Goal: Transaction & Acquisition: Subscribe to service/newsletter

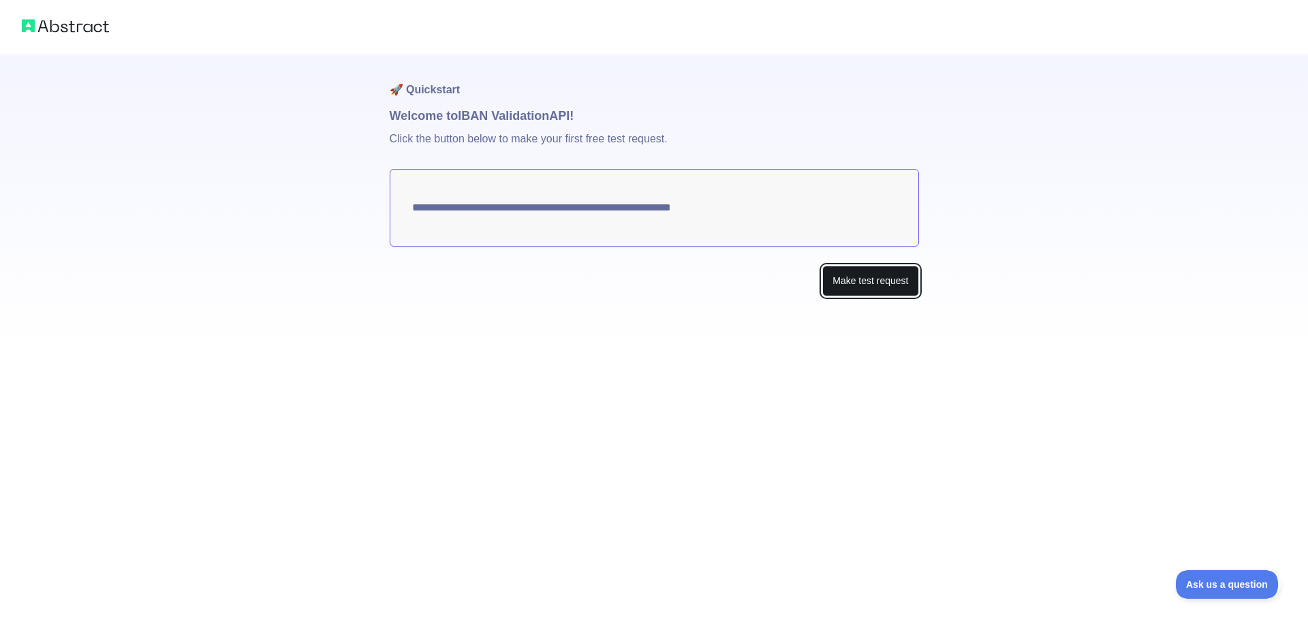
click at [848, 282] on button "Make test request" at bounding box center [871, 281] width 96 height 31
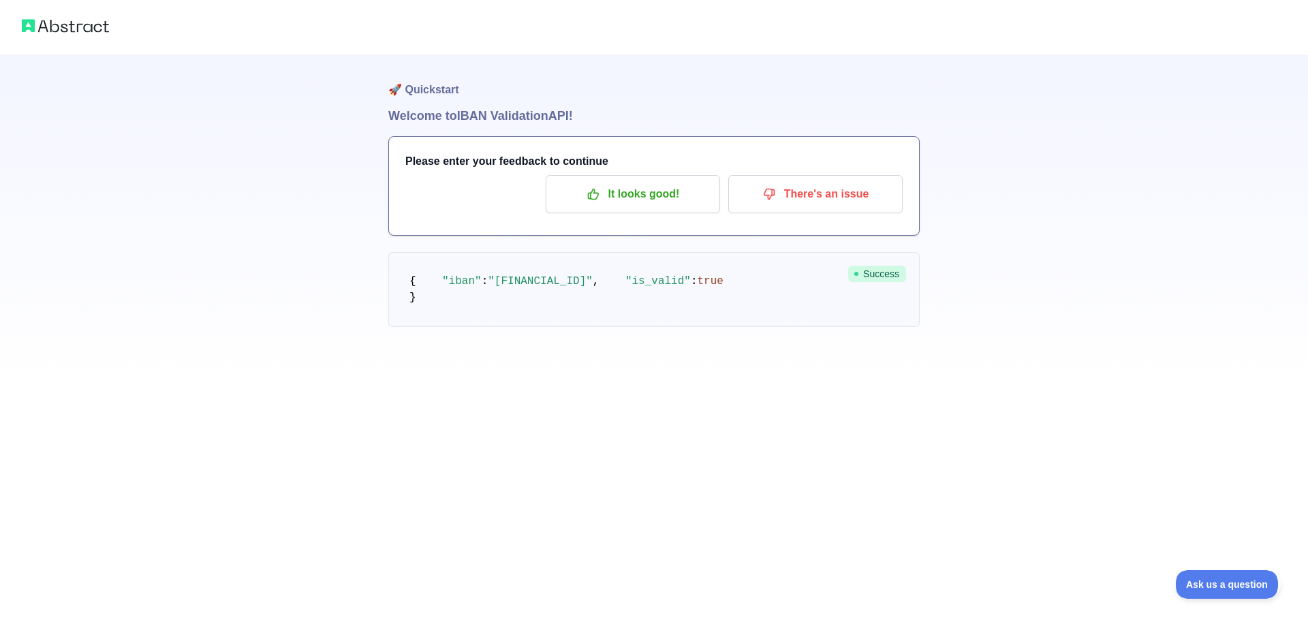
click at [494, 288] on span ""BE71096123456769"" at bounding box center [540, 281] width 105 height 12
click at [506, 288] on span ""BE71096123456769"" at bounding box center [540, 281] width 105 height 12
click at [523, 258] on pre "{ "iban" : "BE71096123456769" , "is_valid" : true }" at bounding box center [654, 289] width 532 height 75
click at [587, 191] on p "It looks good!" at bounding box center [633, 194] width 154 height 23
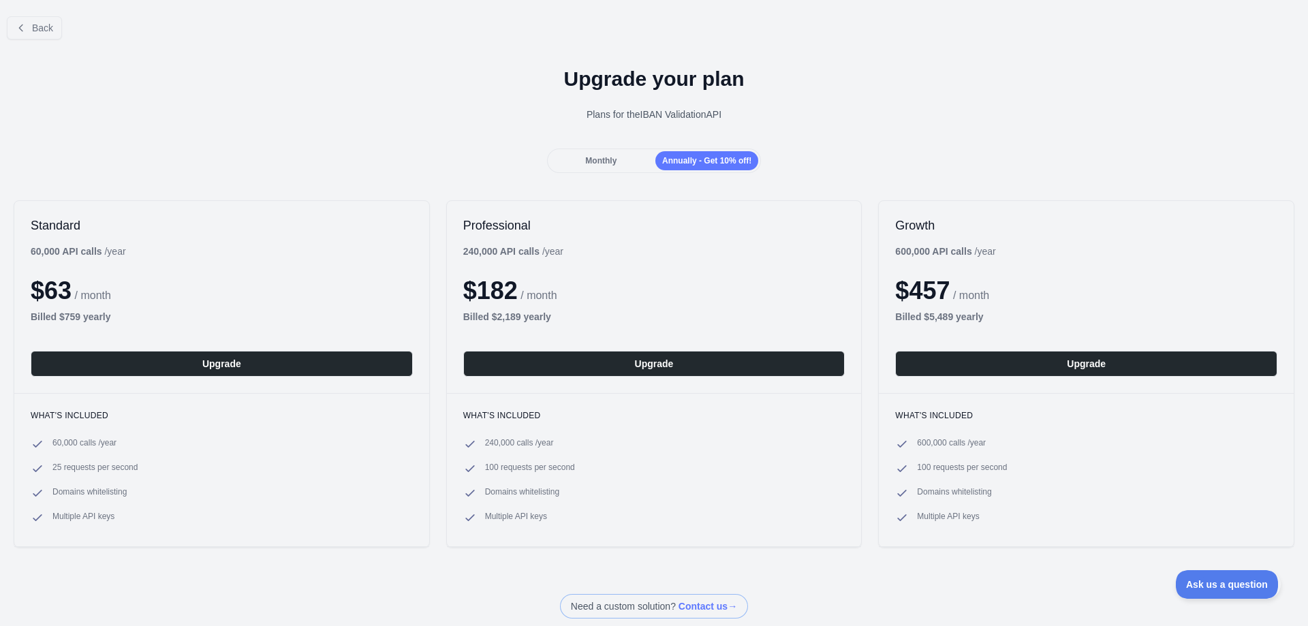
click at [604, 166] on span "Monthly" at bounding box center [600, 161] width 31 height 10
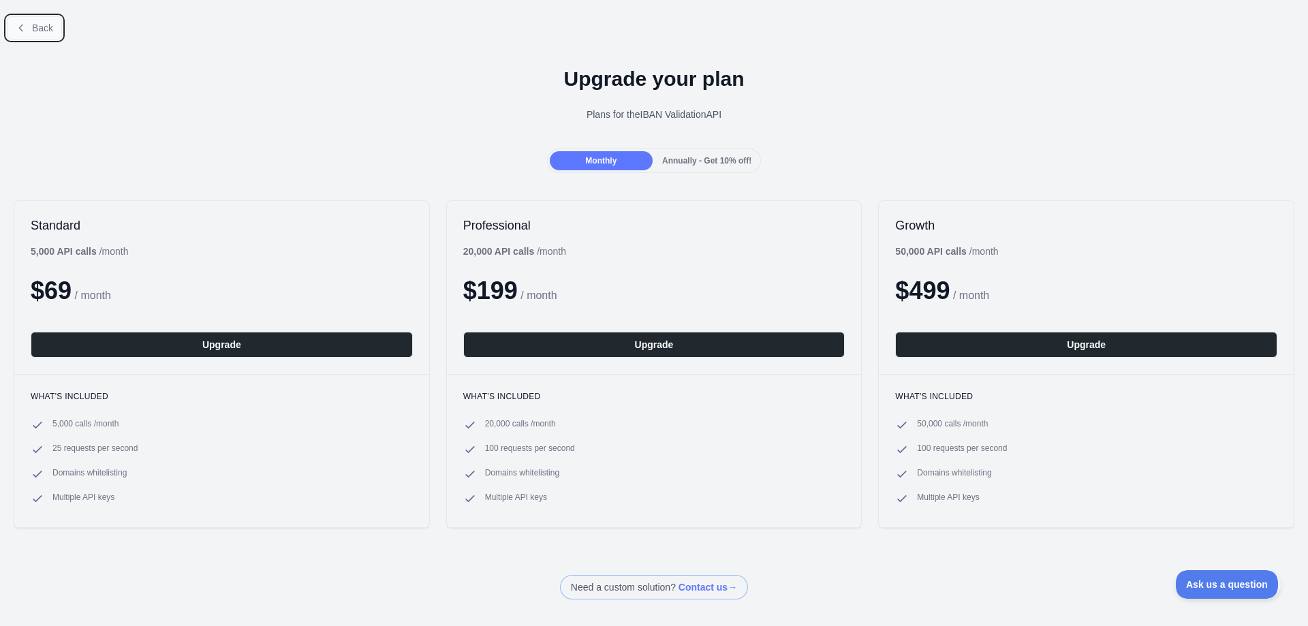
click at [14, 34] on button "Back" at bounding box center [34, 27] width 55 height 23
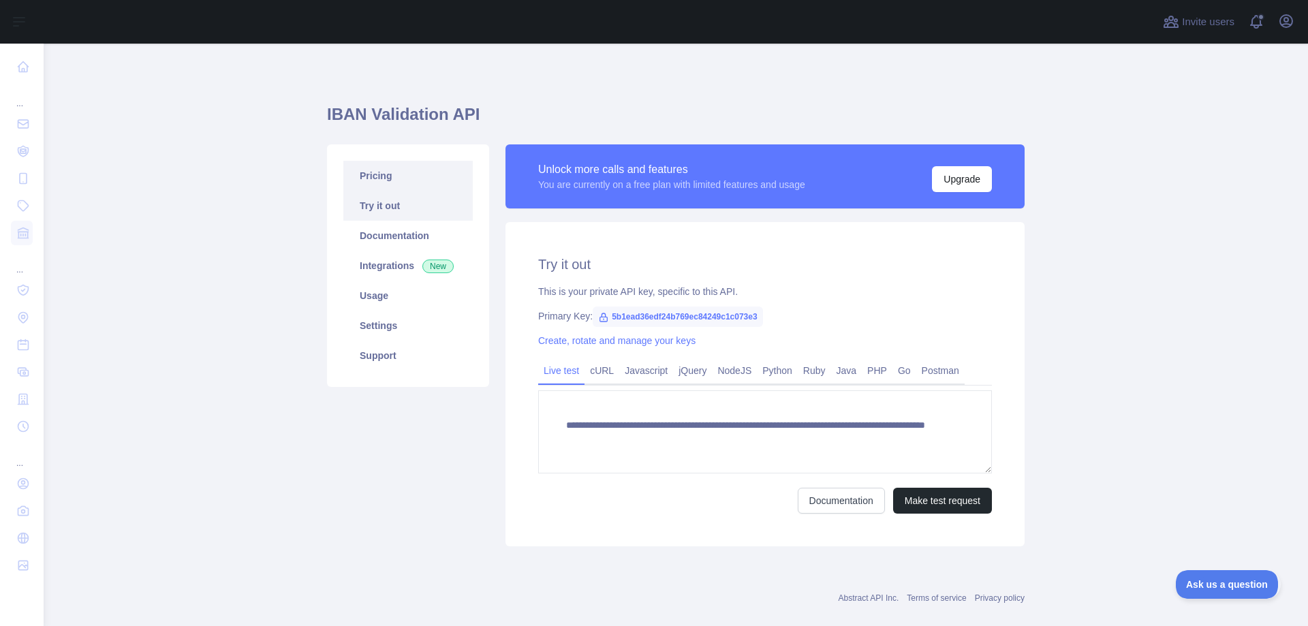
click at [400, 184] on link "Pricing" at bounding box center [407, 176] width 129 height 30
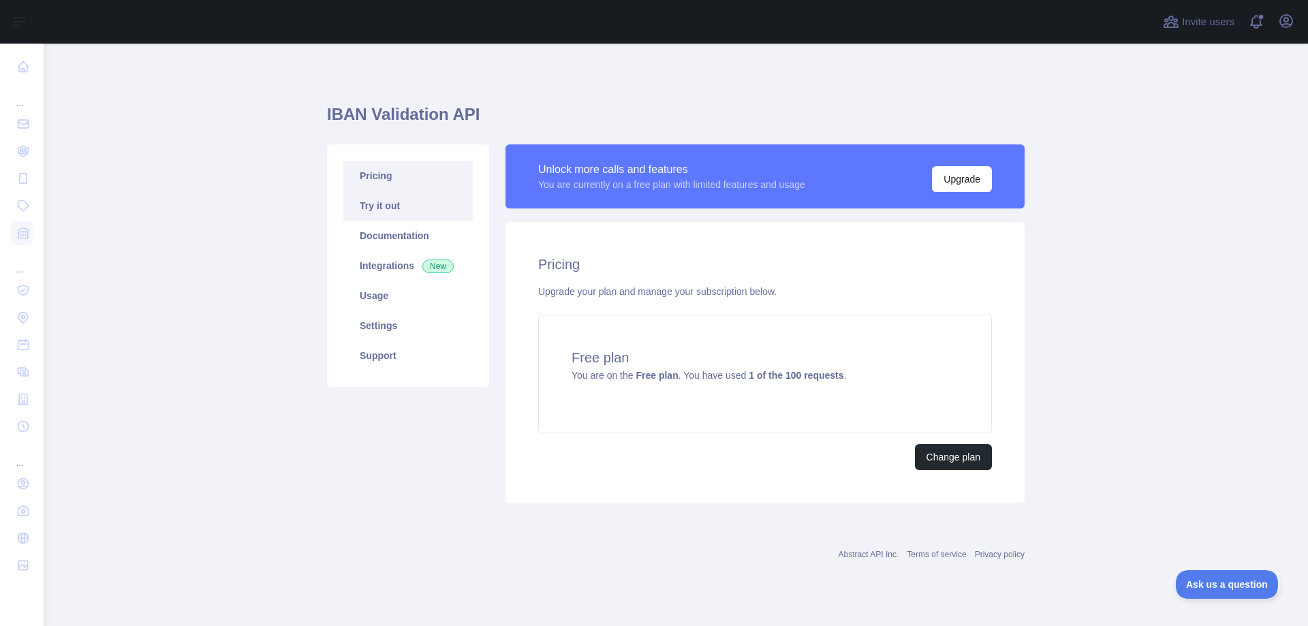
click at [354, 200] on link "Try it out" at bounding box center [407, 206] width 129 height 30
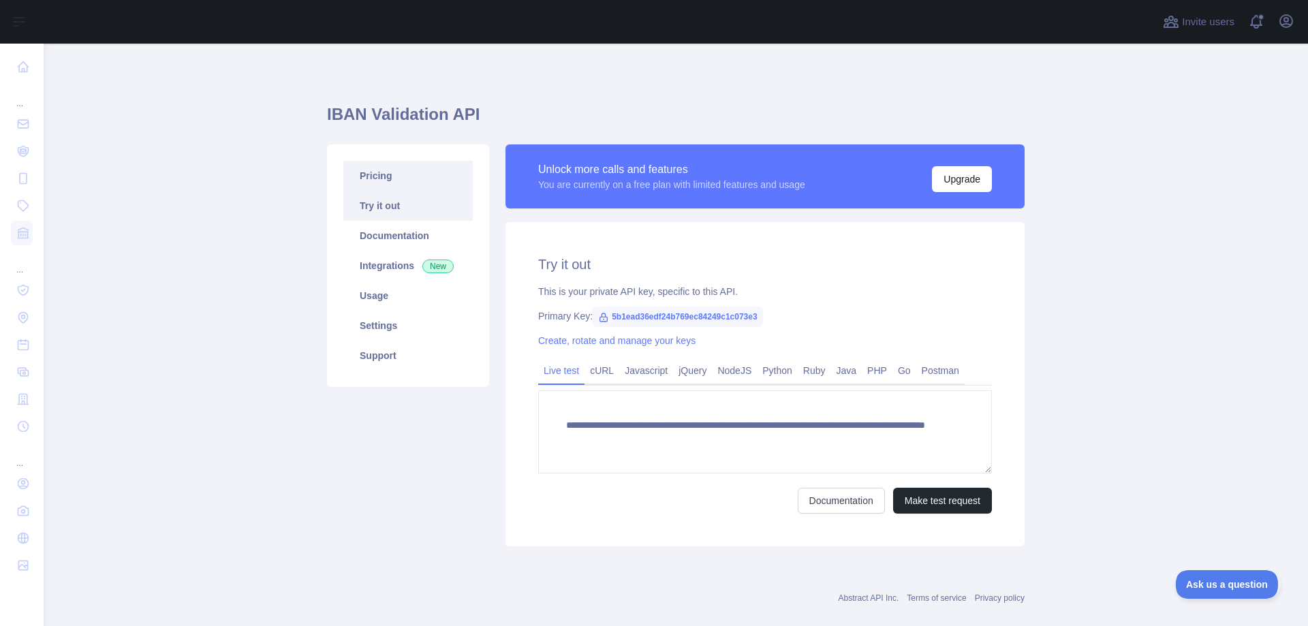
click at [414, 187] on link "Pricing" at bounding box center [407, 176] width 129 height 30
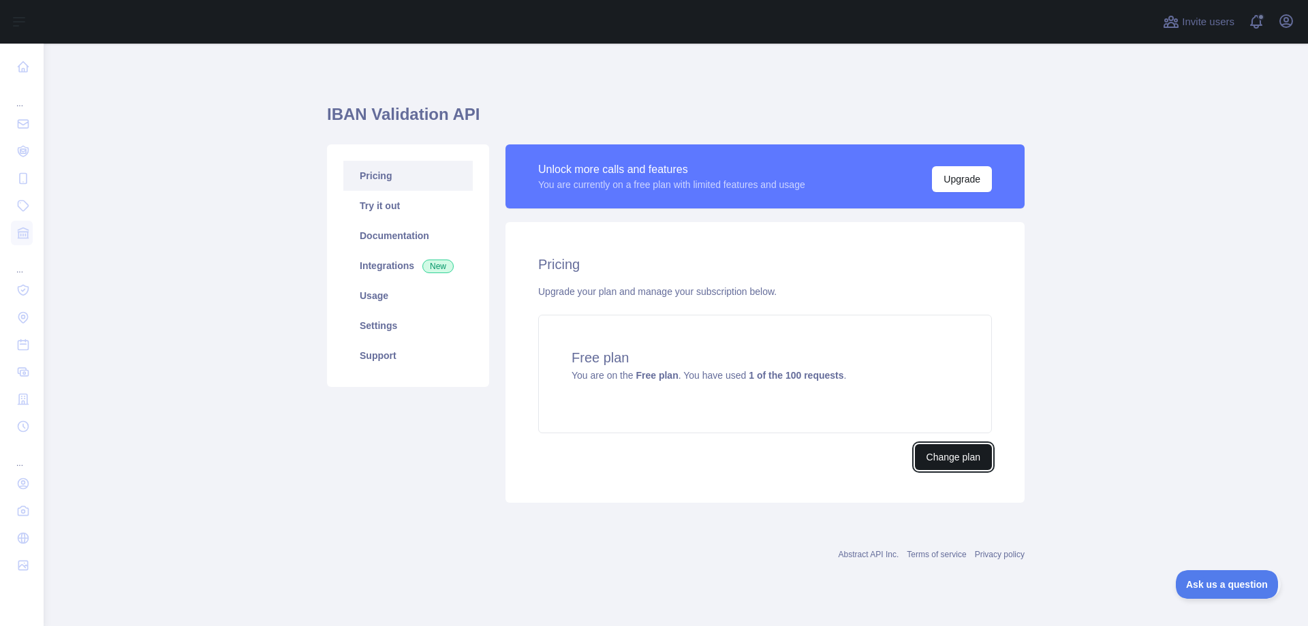
click at [941, 453] on button "Change plan" at bounding box center [953, 457] width 77 height 26
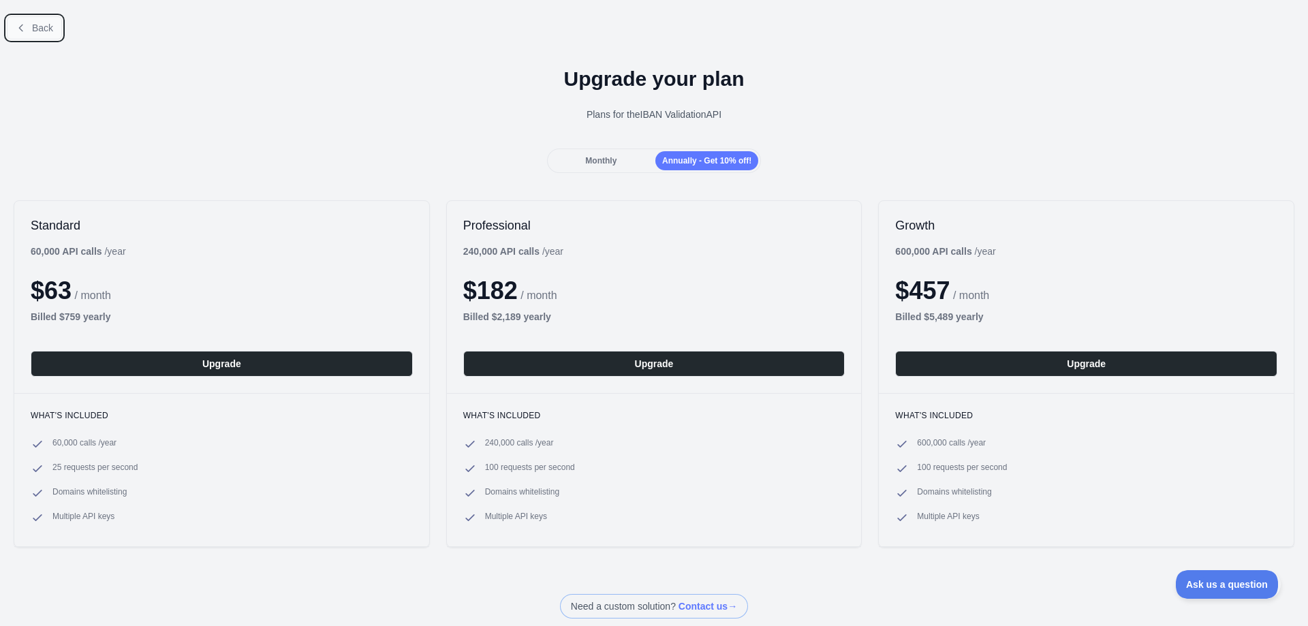
click at [42, 33] on span "Back" at bounding box center [42, 27] width 21 height 11
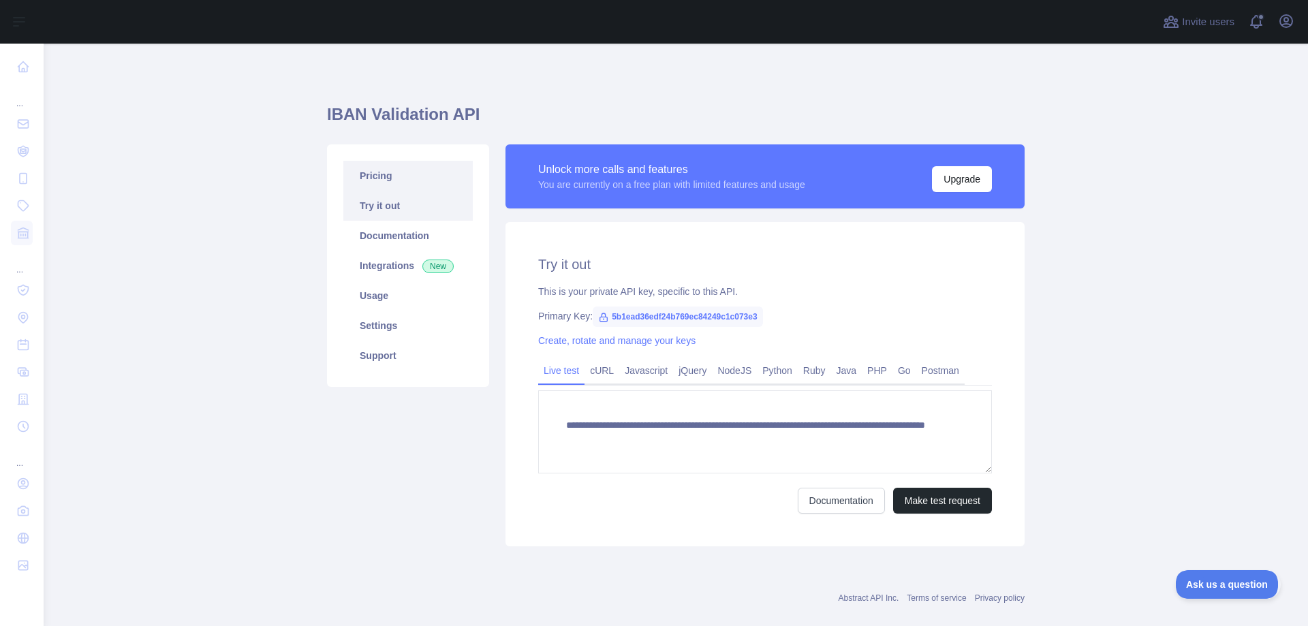
click at [441, 188] on link "Pricing" at bounding box center [407, 176] width 129 height 30
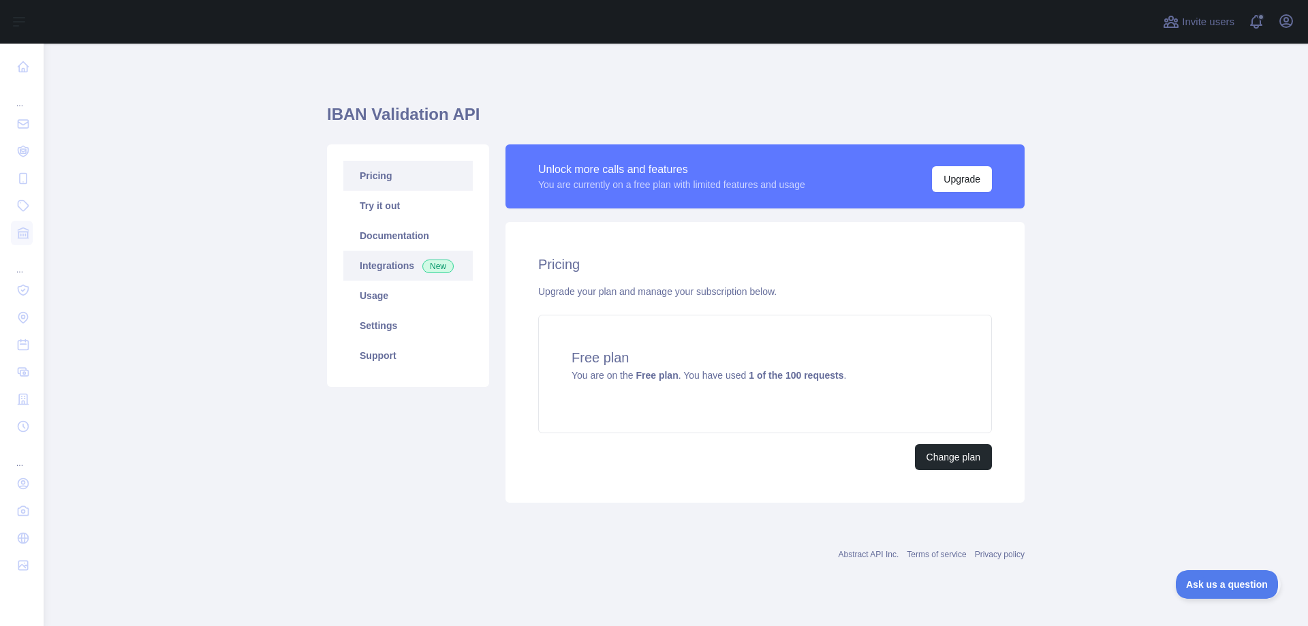
click at [401, 261] on link "Integrations New" at bounding box center [407, 266] width 129 height 30
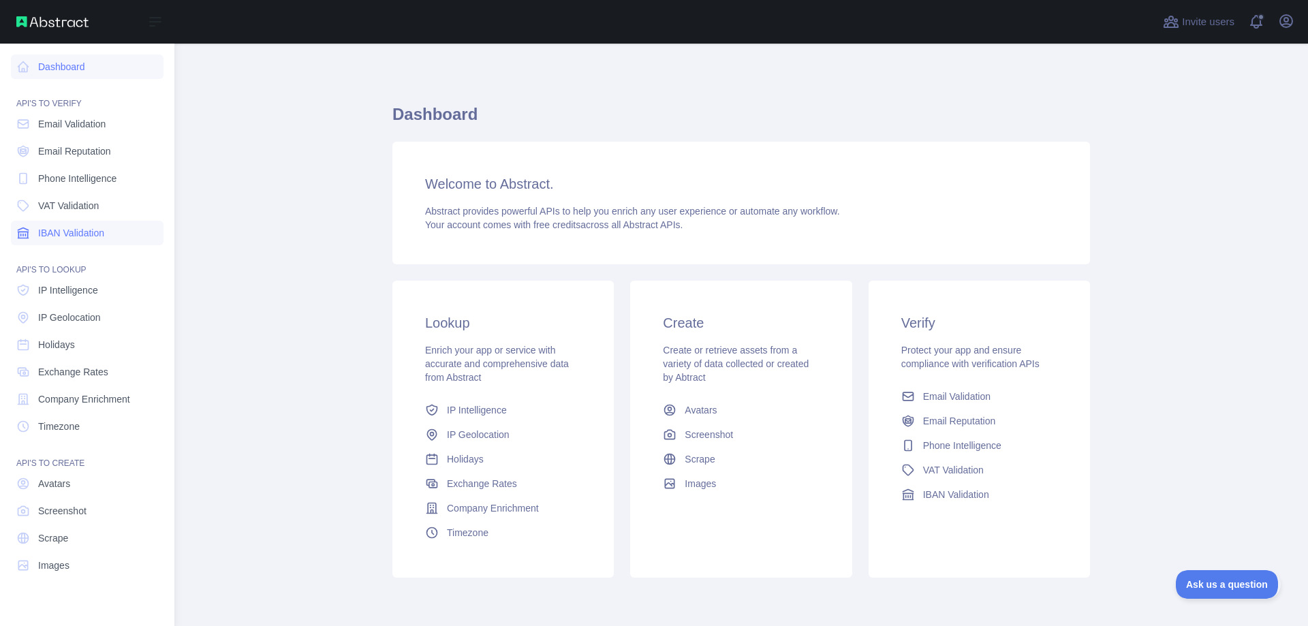
click at [80, 226] on span "IBAN Validation" at bounding box center [71, 233] width 66 height 14
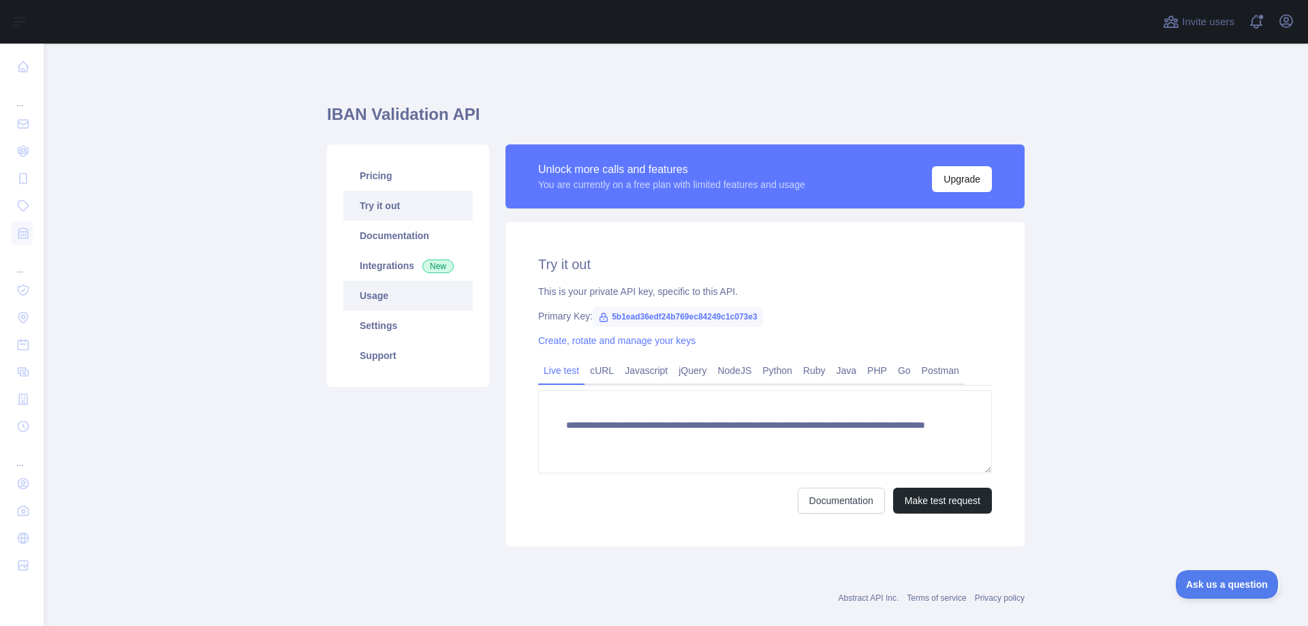
click at [400, 299] on link "Usage" at bounding box center [407, 296] width 129 height 30
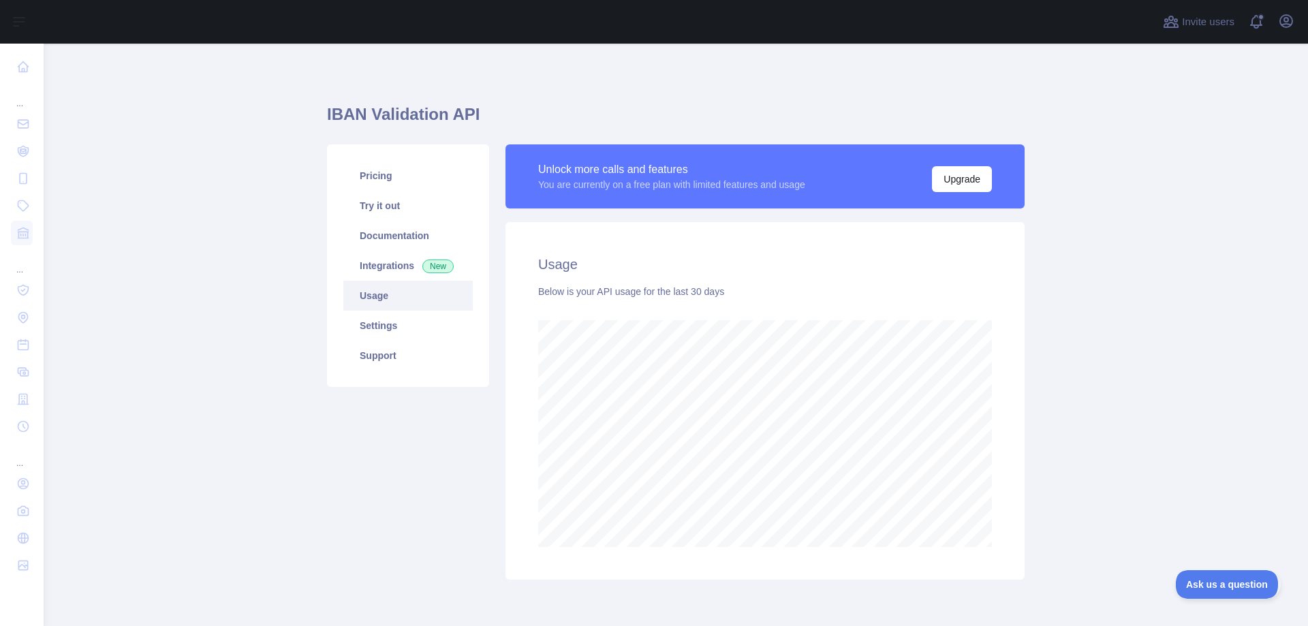
scroll to position [583, 1265]
click at [423, 239] on link "Documentation" at bounding box center [407, 236] width 129 height 30
click at [405, 182] on link "Pricing" at bounding box center [407, 176] width 129 height 30
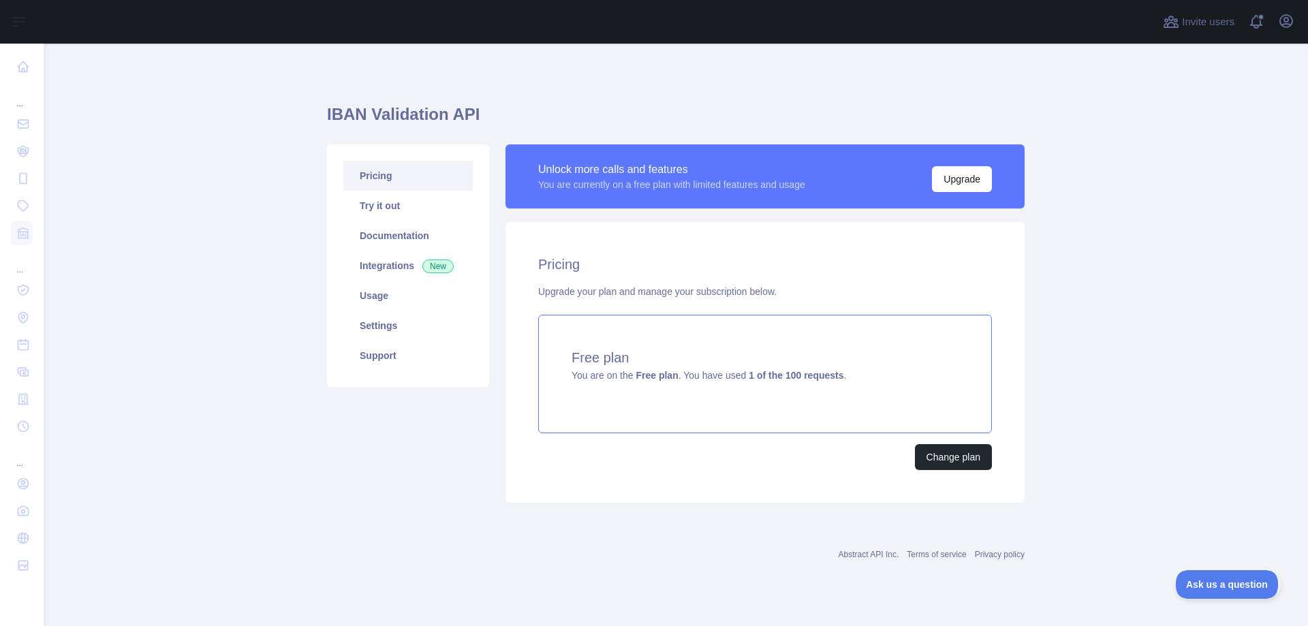
click at [617, 370] on span "You are on the Free plan . You have used 1 of the 100 requests ." at bounding box center [709, 375] width 275 height 11
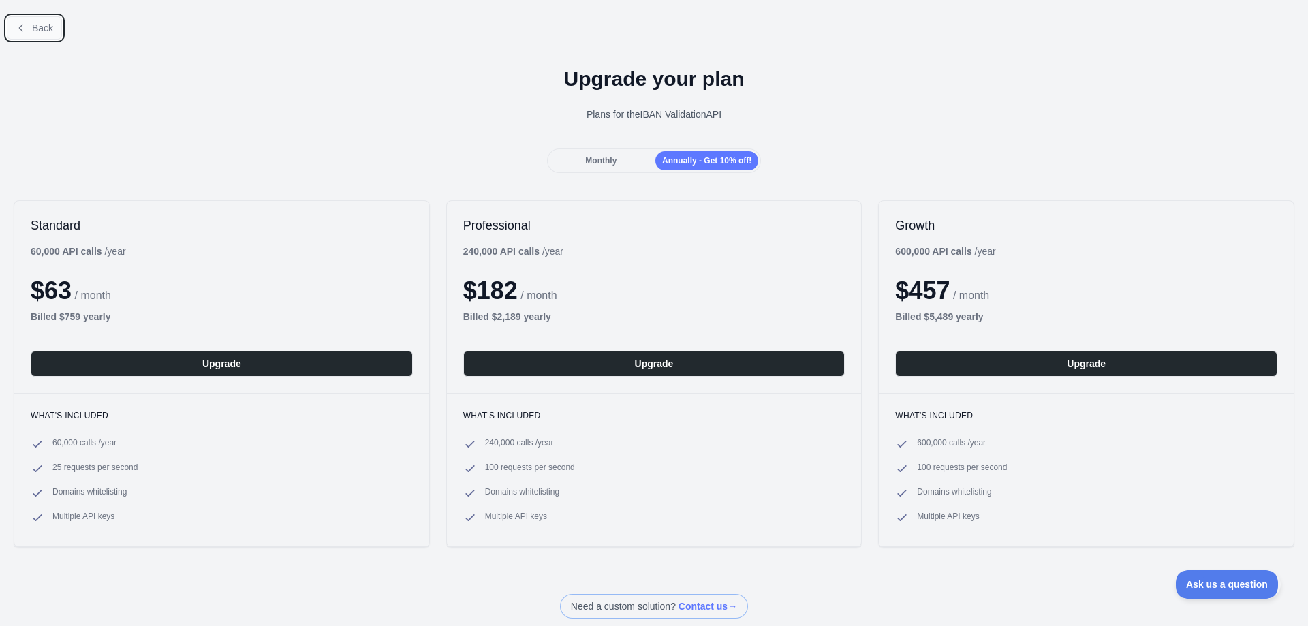
click at [29, 27] on button "Back" at bounding box center [34, 27] width 55 height 23
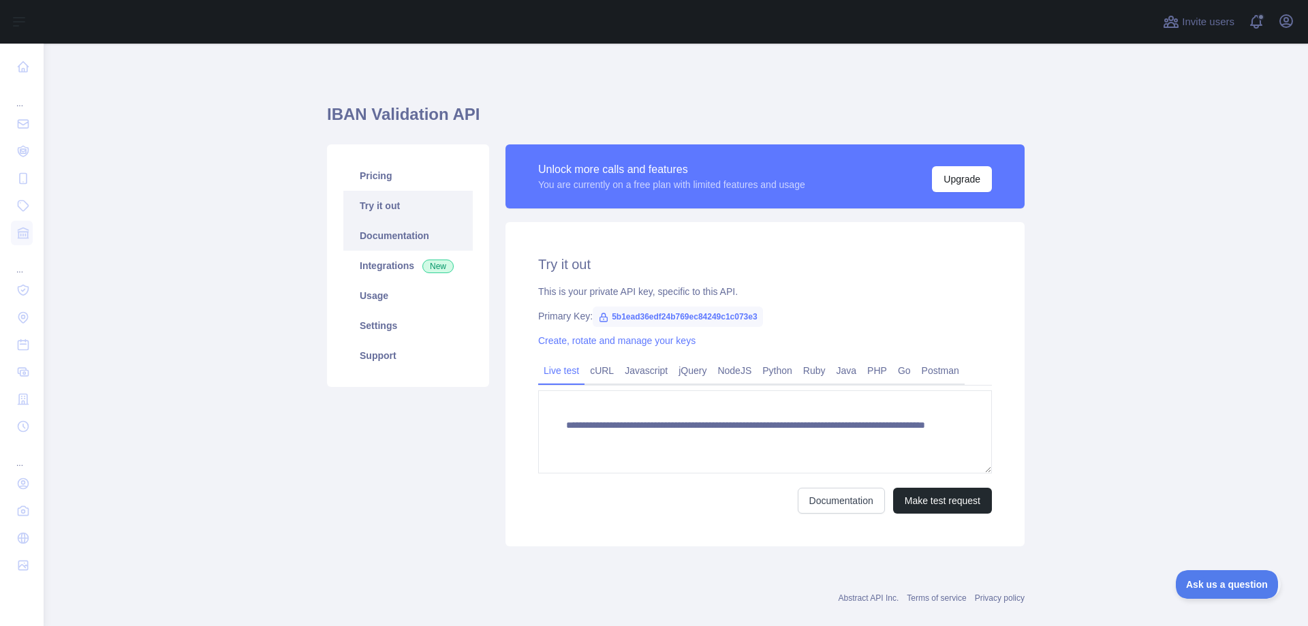
click at [420, 234] on link "Documentation" at bounding box center [407, 236] width 129 height 30
click at [358, 164] on link "Pricing" at bounding box center [407, 176] width 129 height 30
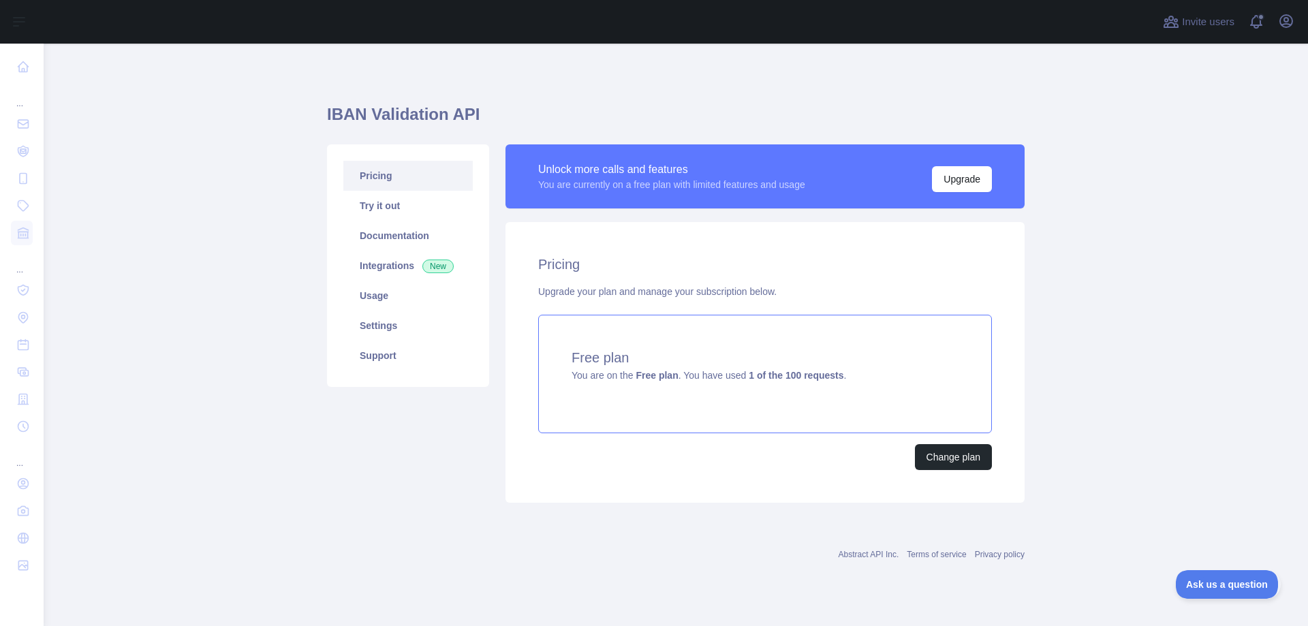
click at [808, 379] on strong "1 of the 100 requests" at bounding box center [796, 375] width 95 height 11
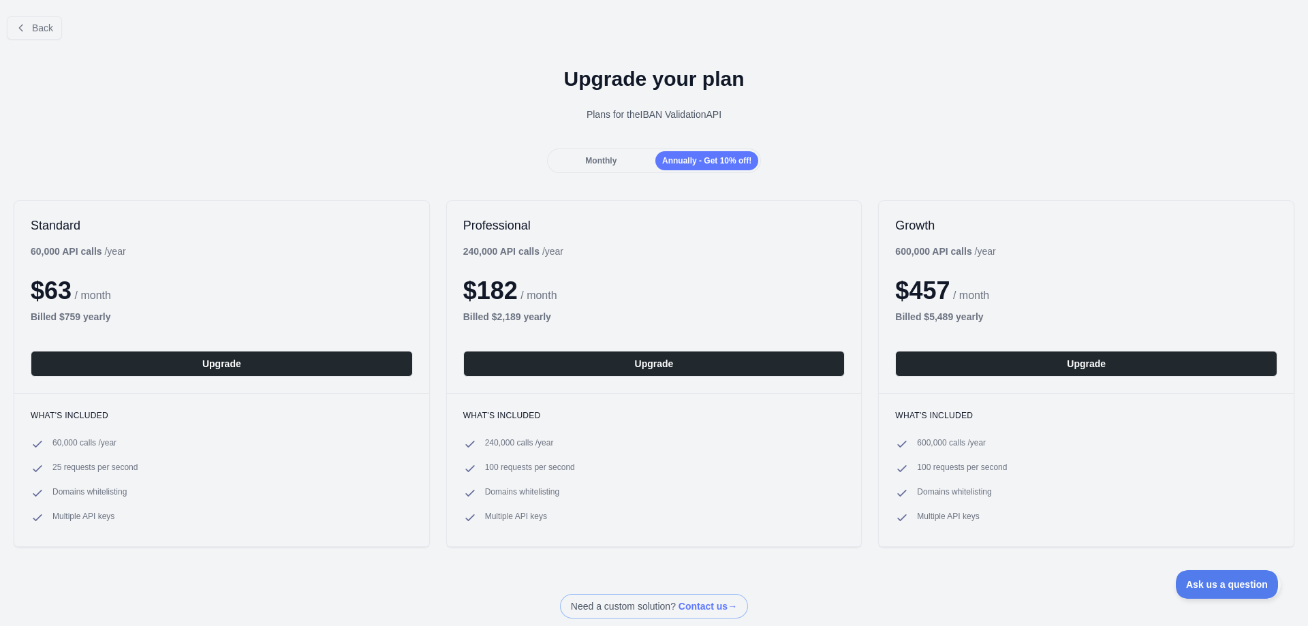
click at [673, 110] on div "Plans for the IBAN Validation API" at bounding box center [654, 115] width 1287 height 14
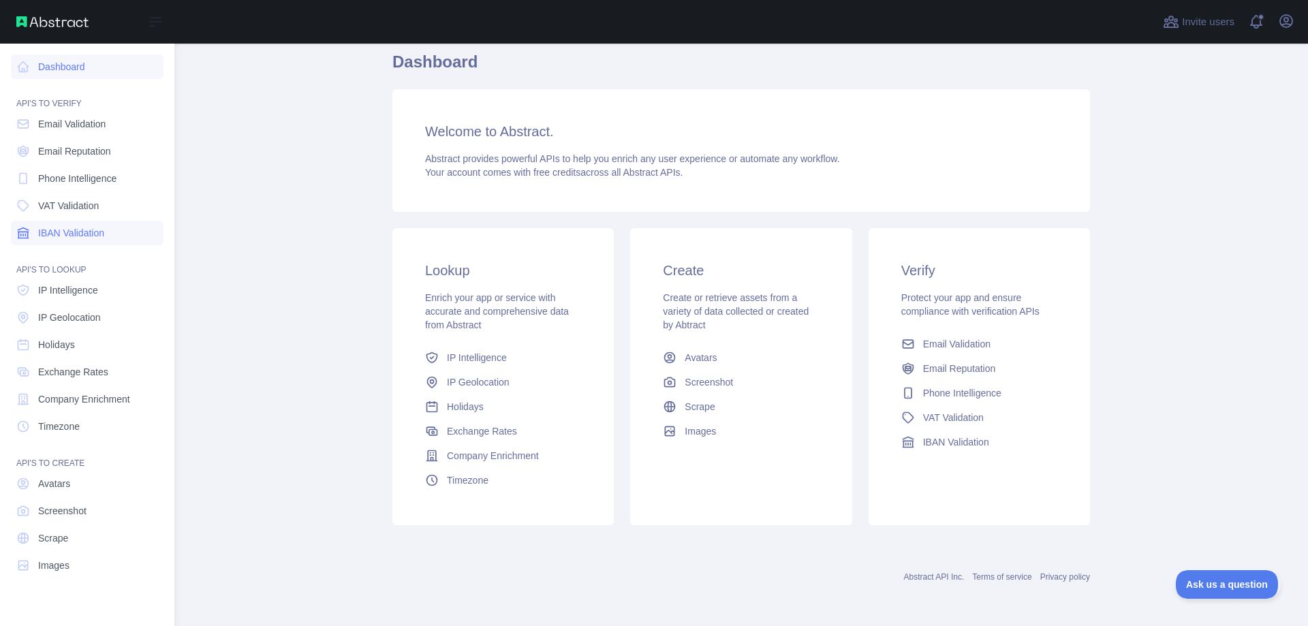
click at [85, 242] on link "IBAN Validation" at bounding box center [87, 233] width 153 height 25
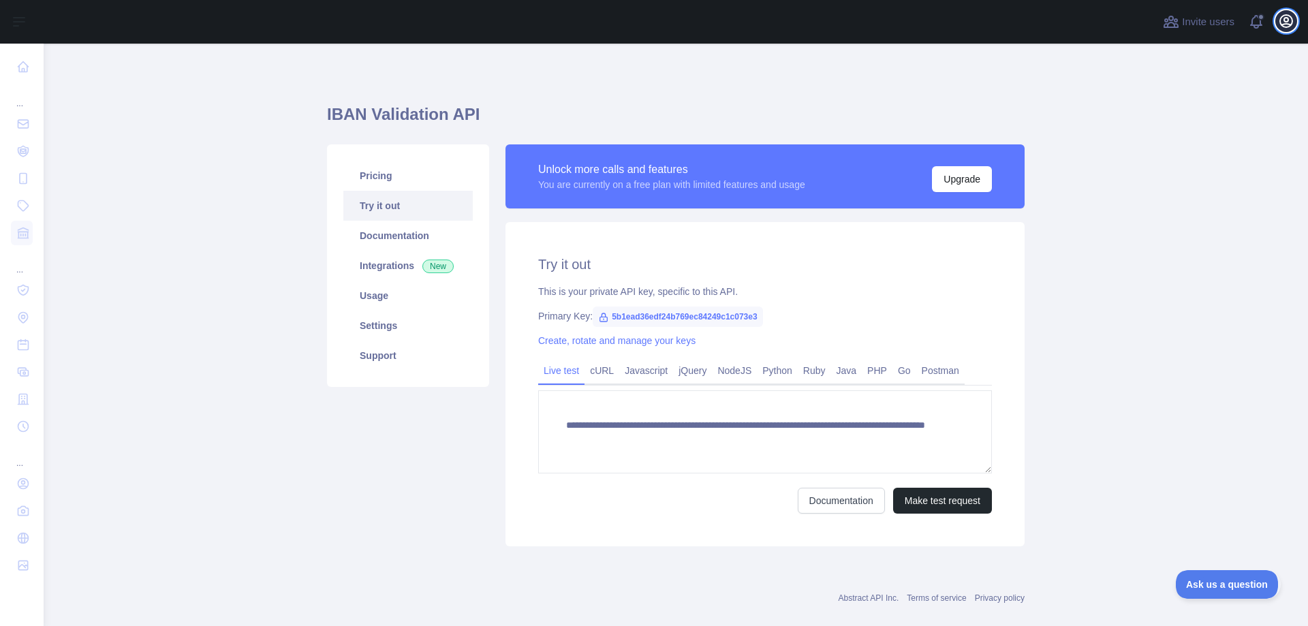
click at [1289, 29] on icon "button" at bounding box center [1286, 21] width 16 height 16
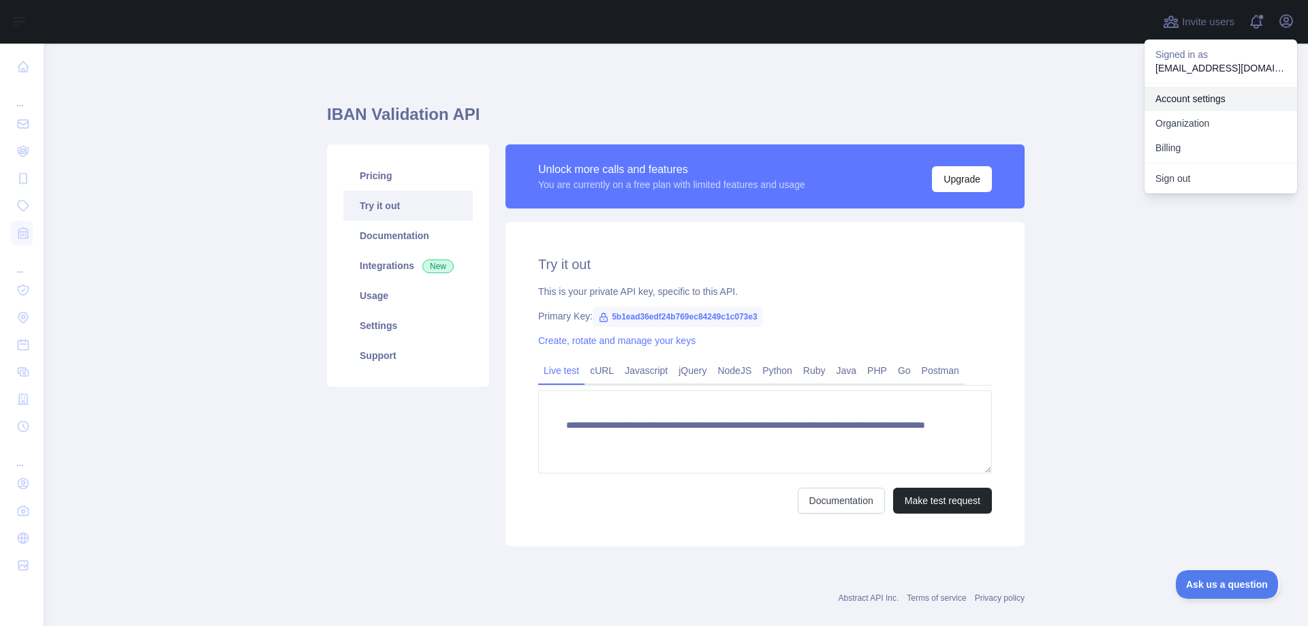
click at [1206, 102] on link "Account settings" at bounding box center [1221, 99] width 153 height 25
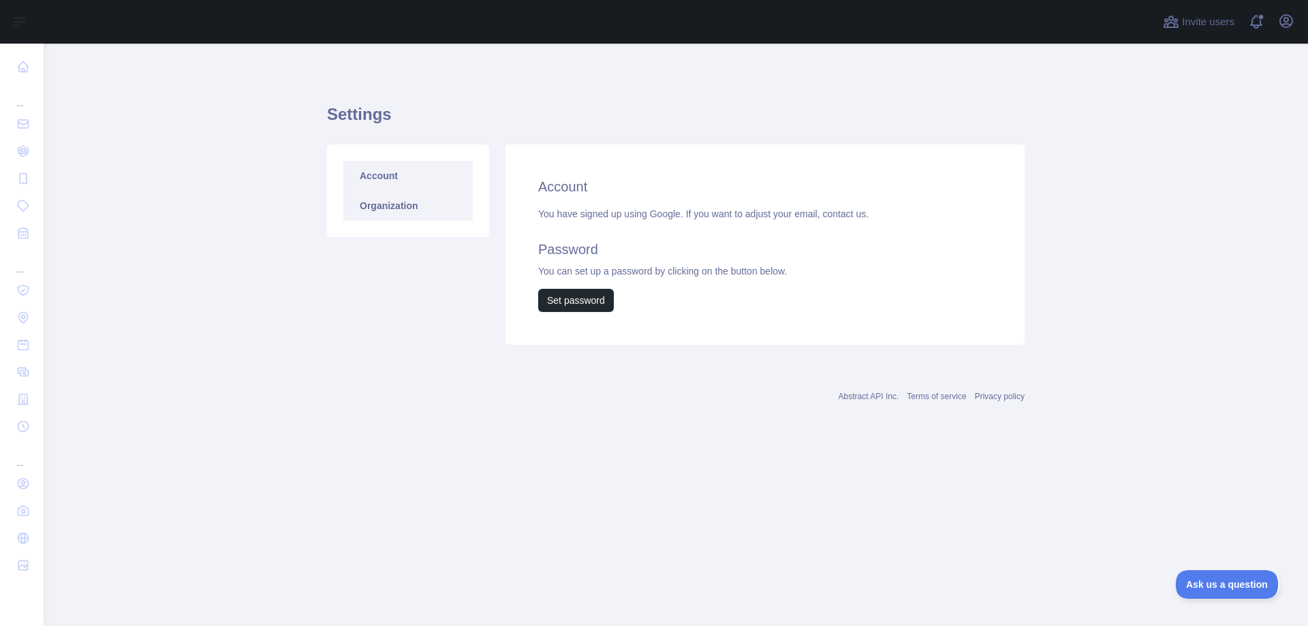
click at [420, 198] on link "Organization" at bounding box center [407, 206] width 129 height 30
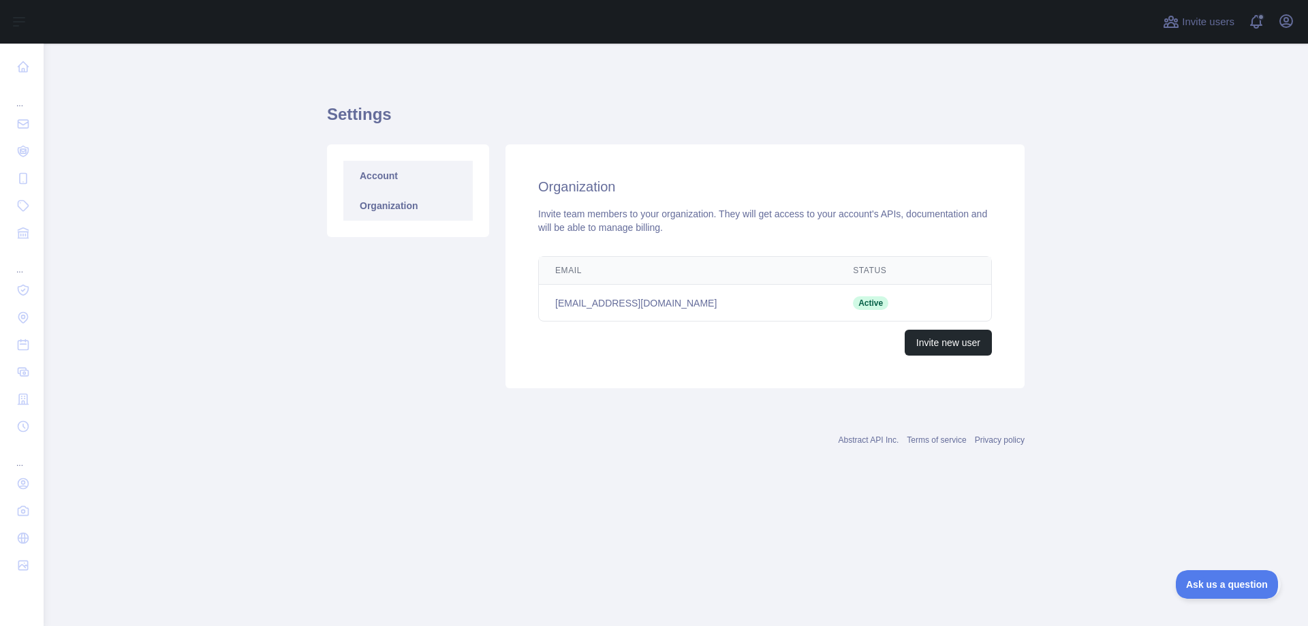
click at [431, 174] on link "Account" at bounding box center [407, 176] width 129 height 30
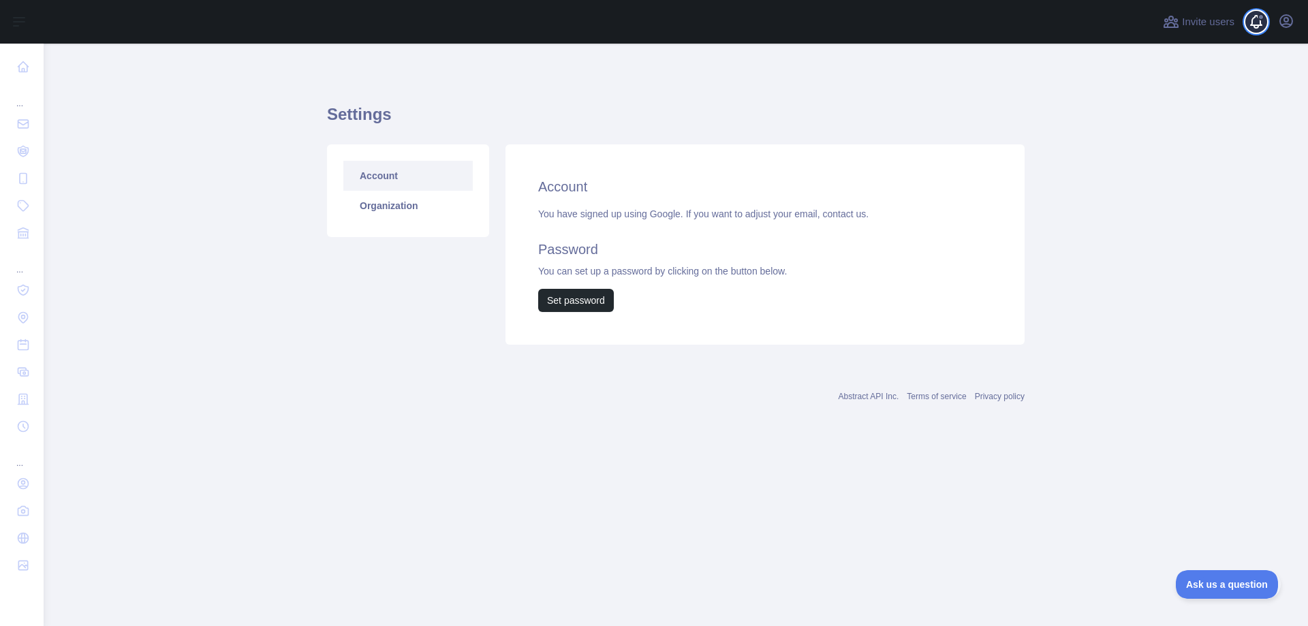
click at [1274, 30] on span at bounding box center [1261, 22] width 27 height 44
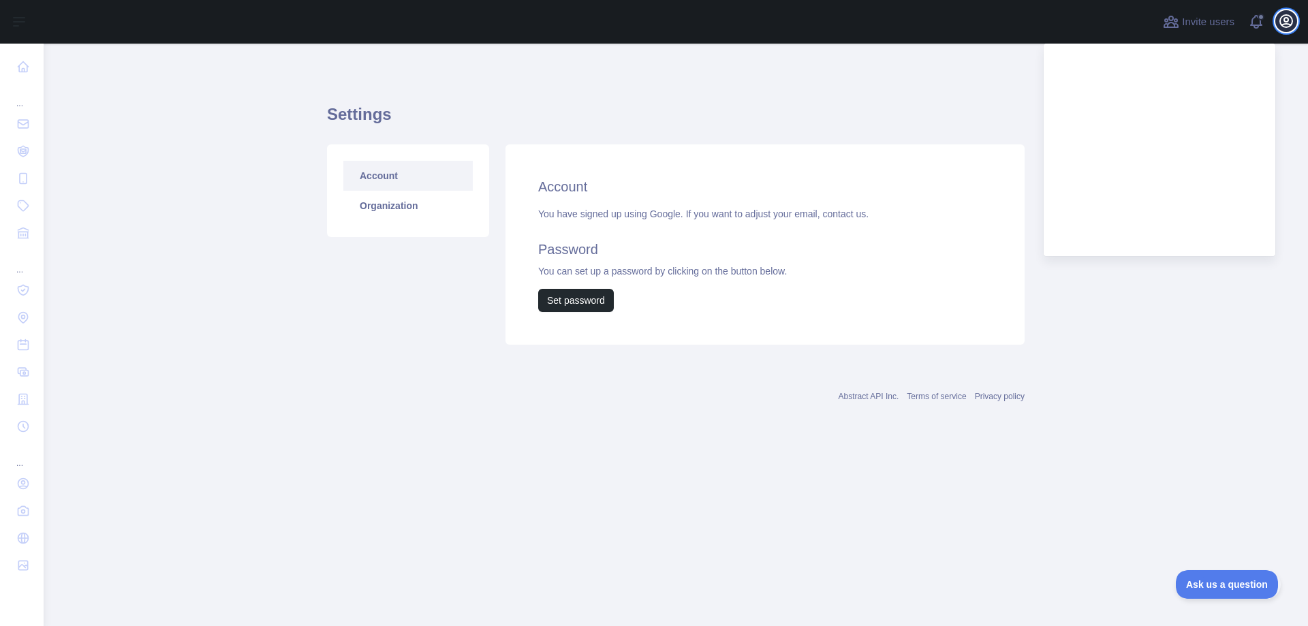
click at [1282, 25] on icon "button" at bounding box center [1287, 21] width 12 height 12
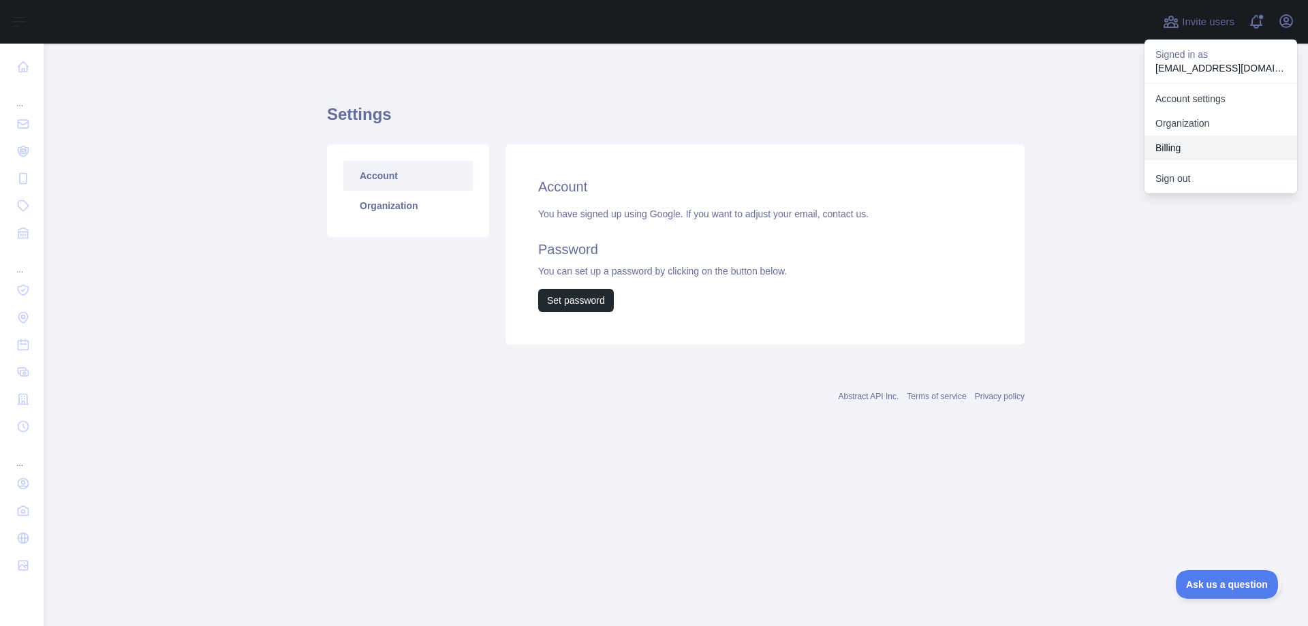
click at [1167, 149] on button "Billing" at bounding box center [1221, 148] width 153 height 25
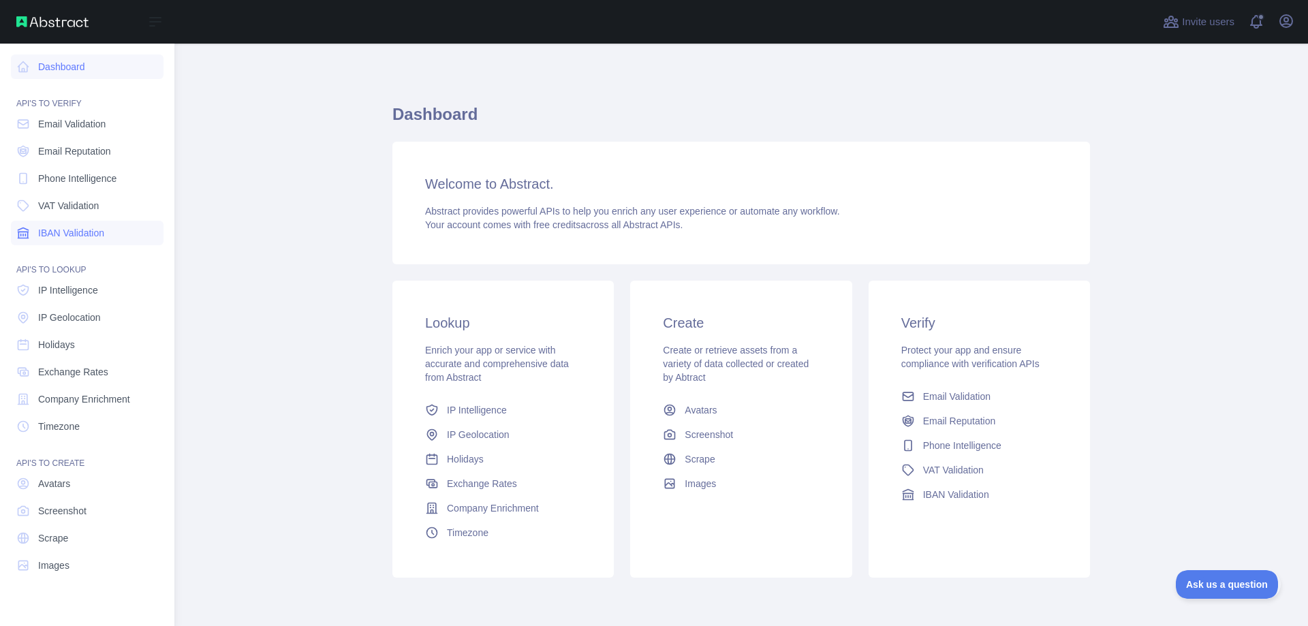
click at [70, 235] on span "IBAN Validation" at bounding box center [71, 233] width 66 height 14
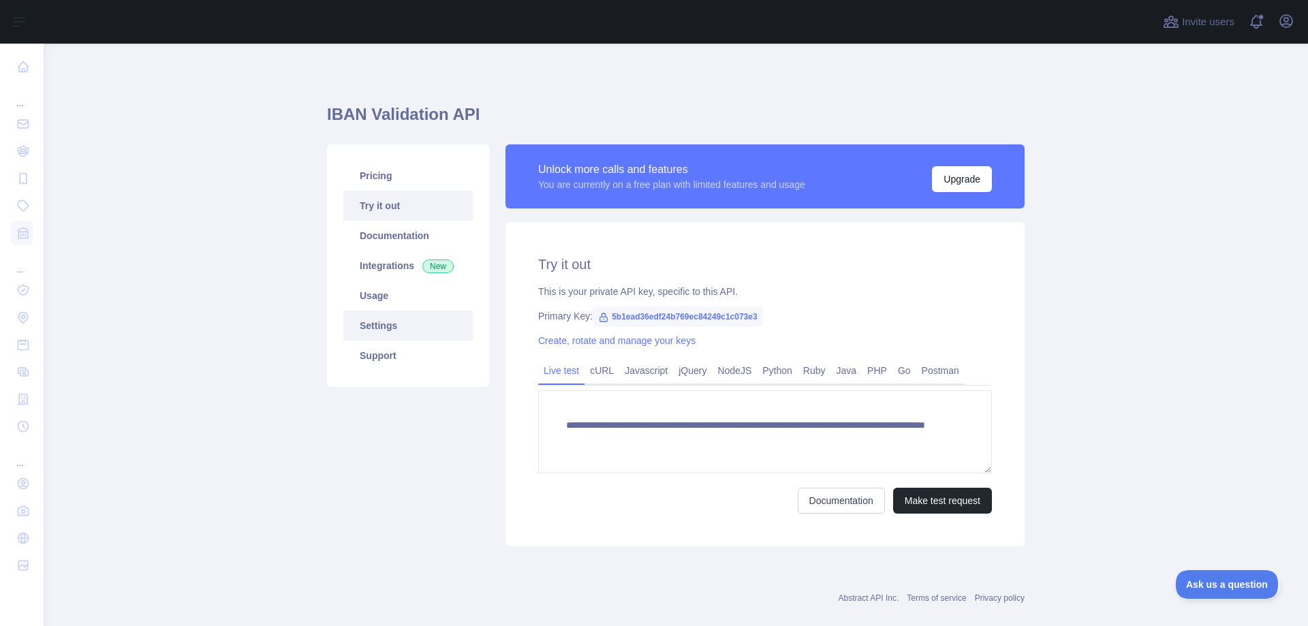
click at [391, 325] on link "Settings" at bounding box center [407, 326] width 129 height 30
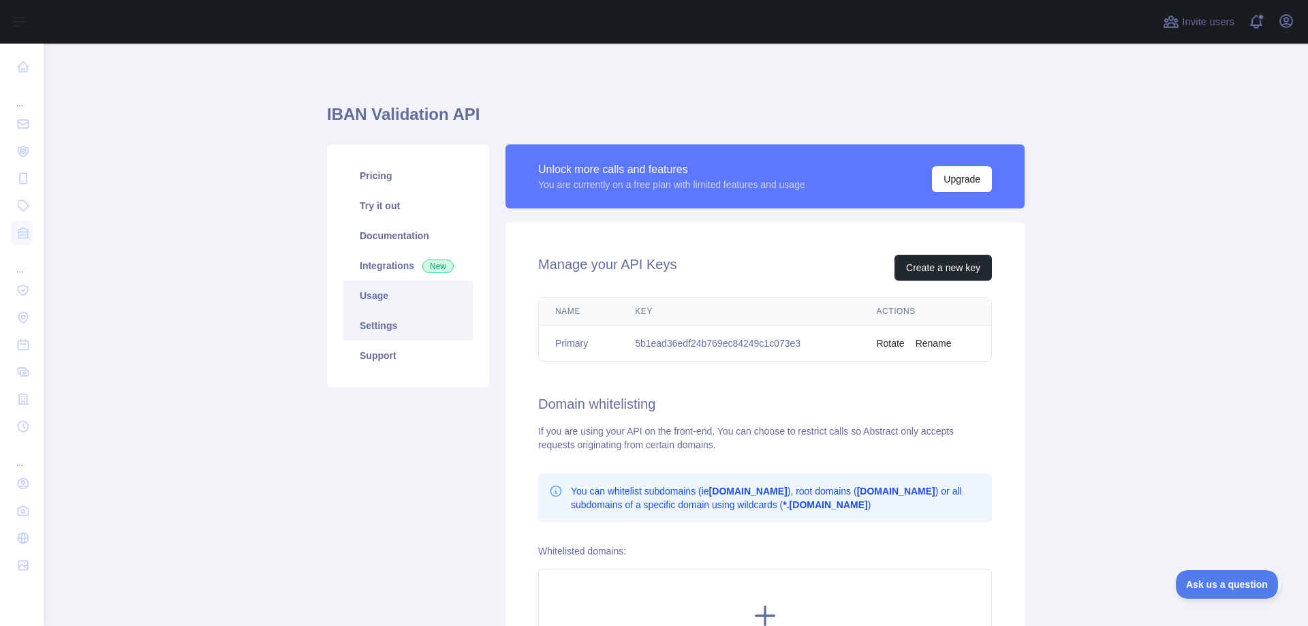
click at [401, 292] on link "Usage" at bounding box center [407, 296] width 129 height 30
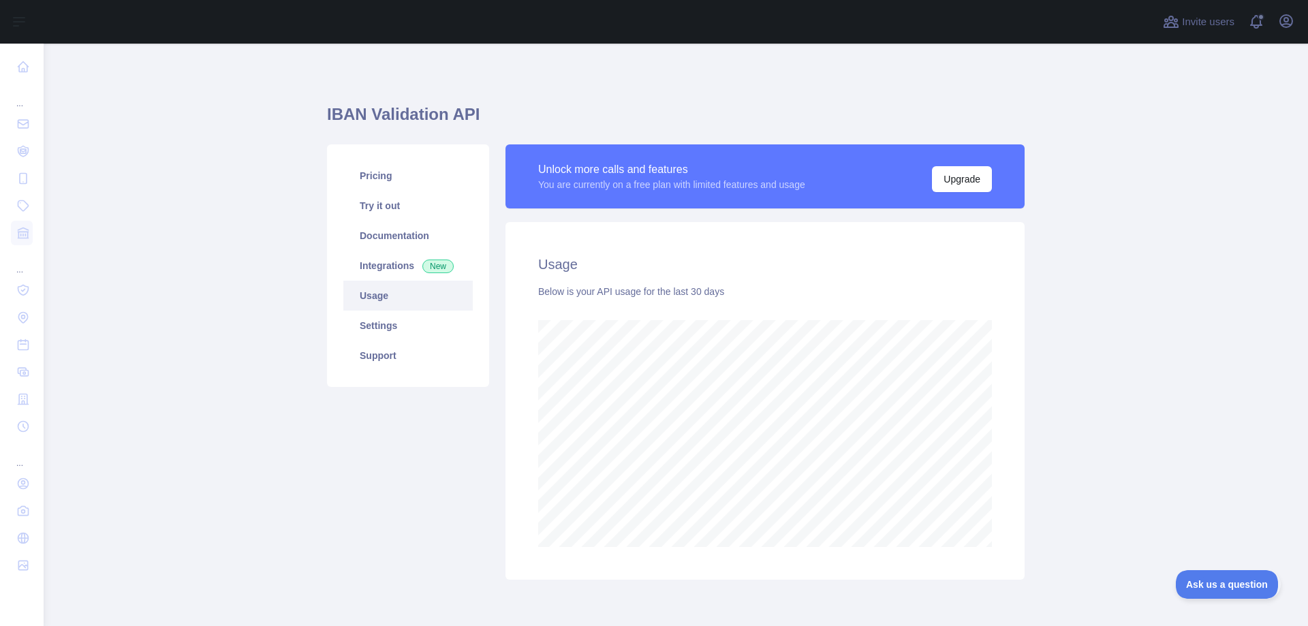
scroll to position [583, 1265]
click at [395, 254] on link "Integrations New" at bounding box center [407, 266] width 129 height 30
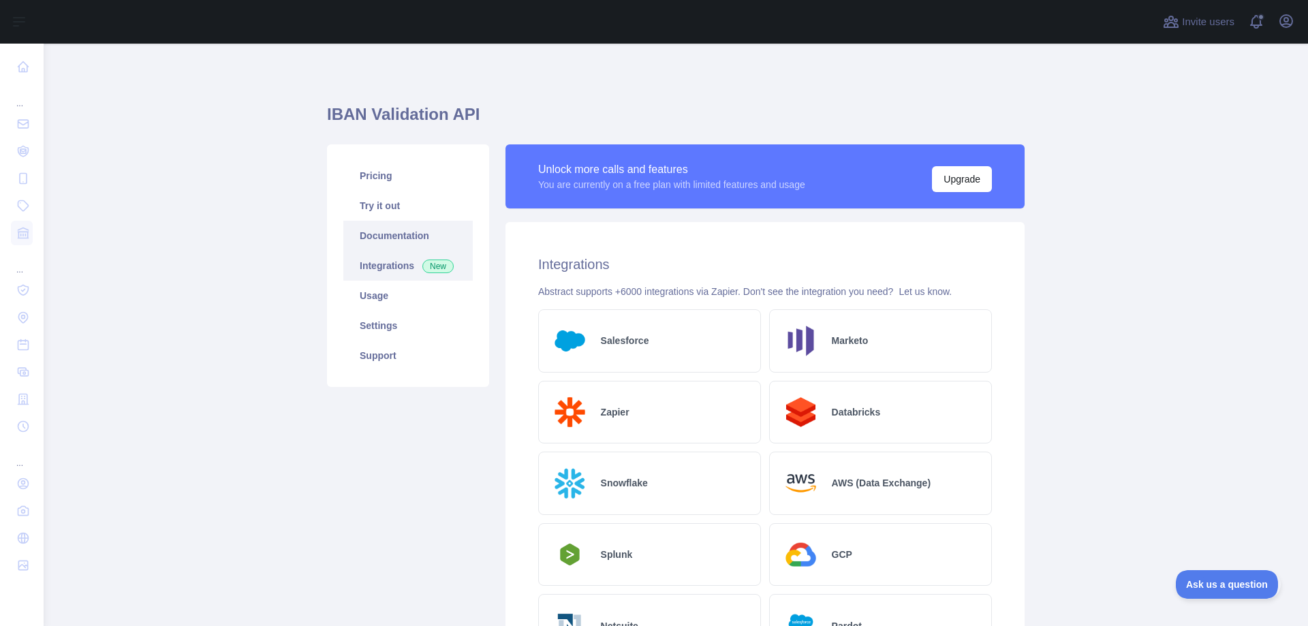
click at [394, 232] on link "Documentation" at bounding box center [407, 236] width 129 height 30
click at [423, 224] on link "Documentation" at bounding box center [407, 236] width 129 height 30
click at [402, 216] on link "Try it out" at bounding box center [407, 206] width 129 height 30
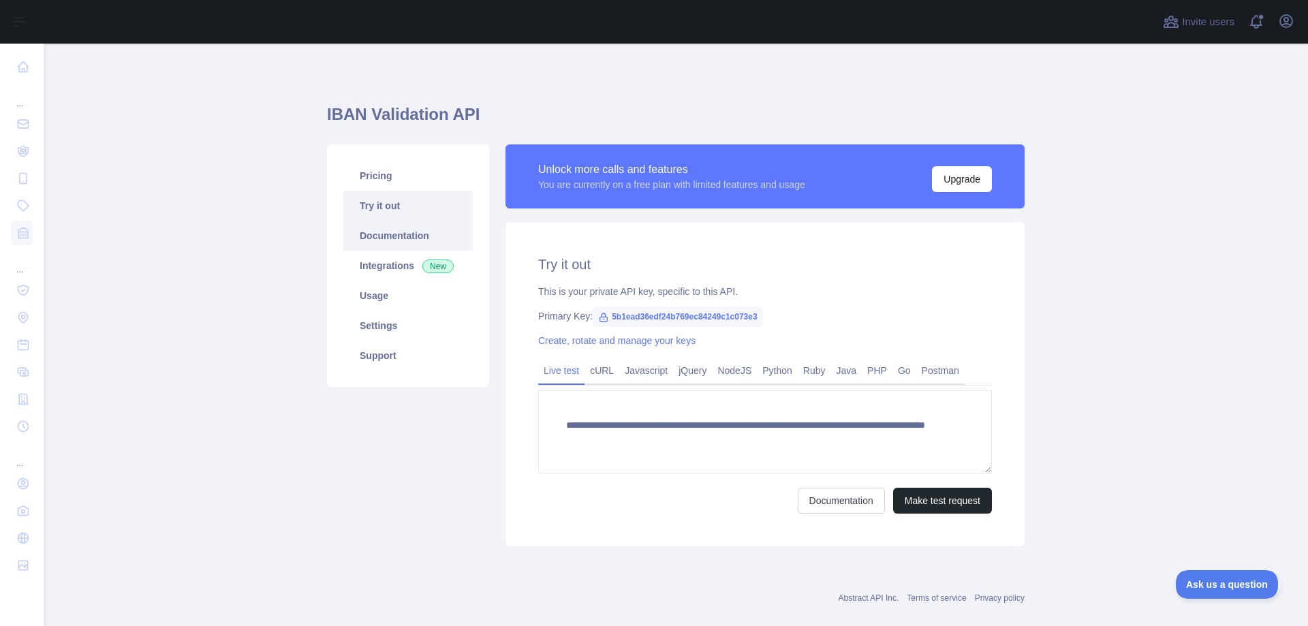
click at [405, 238] on link "Documentation" at bounding box center [407, 236] width 129 height 30
click at [388, 172] on link "Pricing" at bounding box center [407, 176] width 129 height 30
